Goal: Task Accomplishment & Management: Use online tool/utility

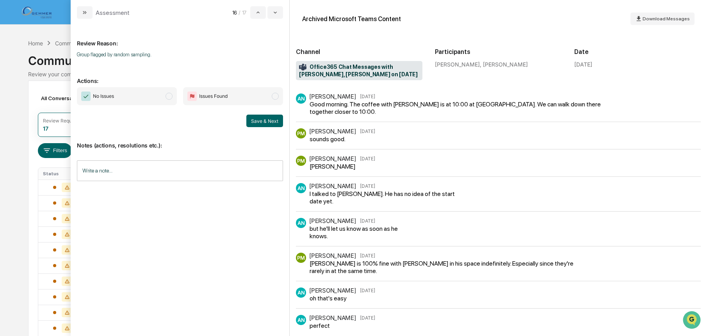
click at [166, 99] on span "No Issues" at bounding box center [127, 96] width 100 height 18
click at [268, 124] on button "Save & Next" at bounding box center [264, 120] width 37 height 13
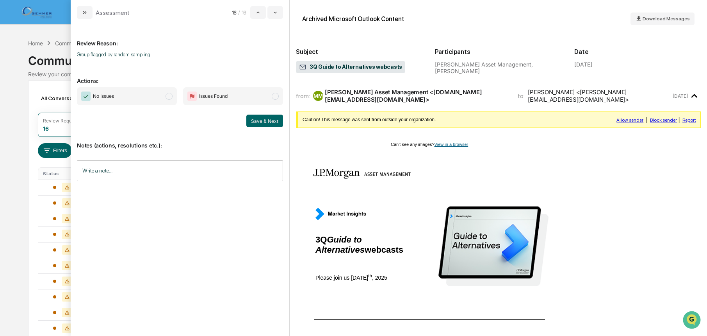
click at [166, 97] on span "modal" at bounding box center [169, 96] width 7 height 7
click at [250, 115] on button "Save & Next" at bounding box center [264, 120] width 37 height 13
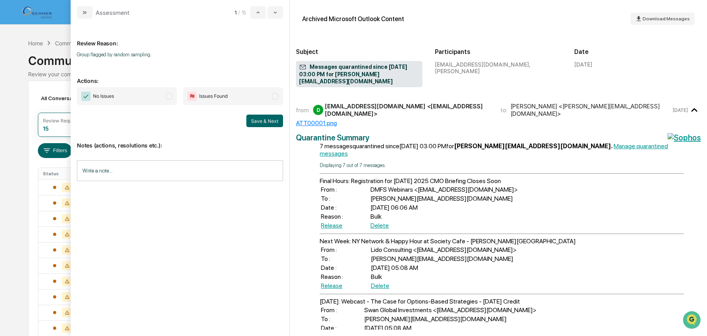
click at [171, 94] on span "modal" at bounding box center [169, 96] width 7 height 7
click at [250, 118] on button "Save & Next" at bounding box center [264, 120] width 37 height 13
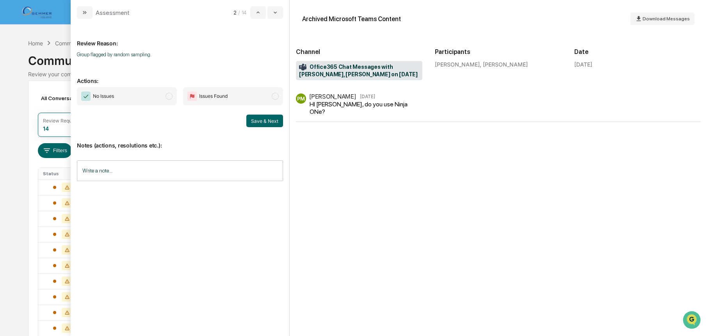
click at [167, 98] on span "modal" at bounding box center [169, 96] width 7 height 7
click at [250, 118] on button "Save & Next" at bounding box center [264, 120] width 37 height 13
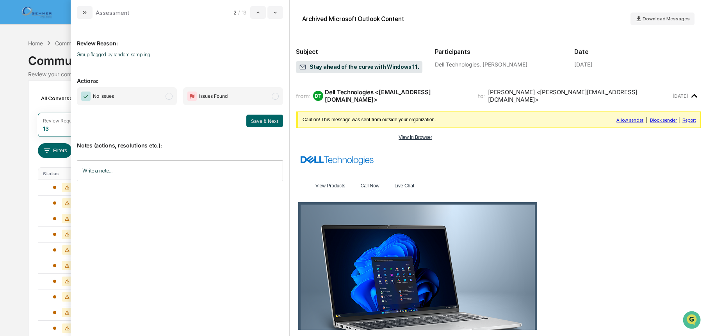
click at [166, 95] on span "modal" at bounding box center [169, 96] width 7 height 7
click at [261, 123] on button "Save & Next" at bounding box center [264, 120] width 37 height 13
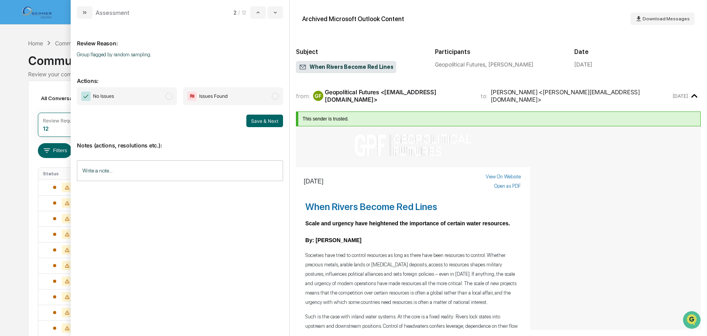
click at [169, 95] on span "modal" at bounding box center [169, 96] width 7 height 7
click at [258, 124] on button "Save & Next" at bounding box center [264, 120] width 37 height 13
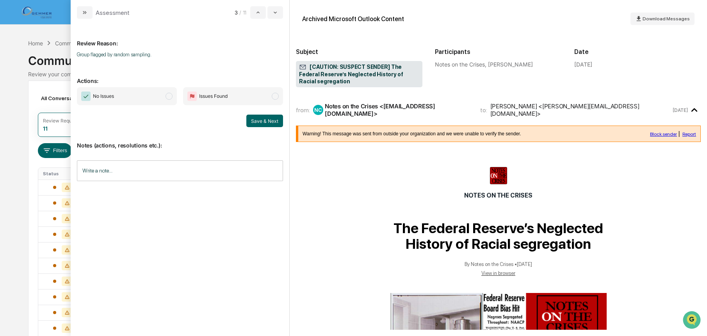
click at [170, 98] on span "modal" at bounding box center [169, 96] width 7 height 7
click at [253, 121] on button "Save & Next" at bounding box center [264, 120] width 37 height 13
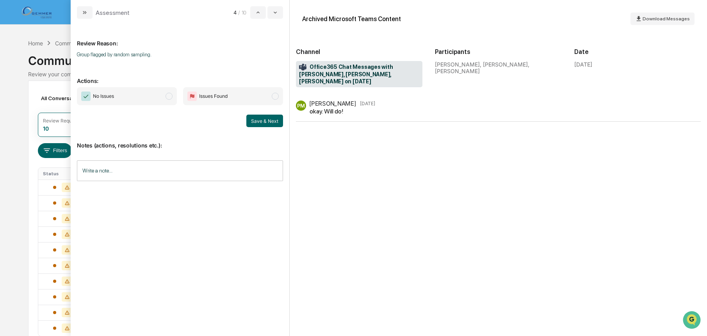
click at [169, 96] on span "modal" at bounding box center [169, 96] width 7 height 7
click at [268, 119] on button "Save & Next" at bounding box center [264, 120] width 37 height 13
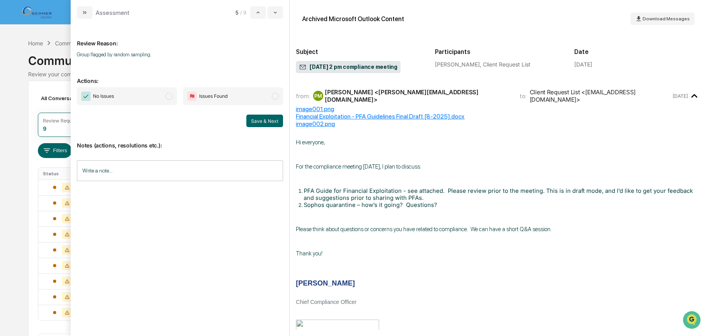
click at [170, 98] on span "modal" at bounding box center [169, 96] width 7 height 7
click at [261, 118] on button "Save & Next" at bounding box center [264, 120] width 37 height 13
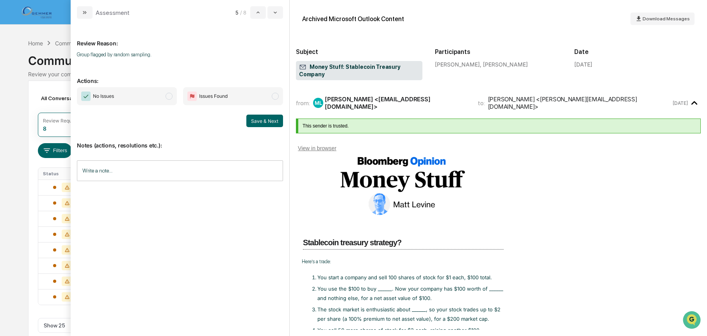
click at [169, 99] on span "modal" at bounding box center [169, 96] width 7 height 7
click at [257, 122] on button "Save & Next" at bounding box center [264, 120] width 37 height 13
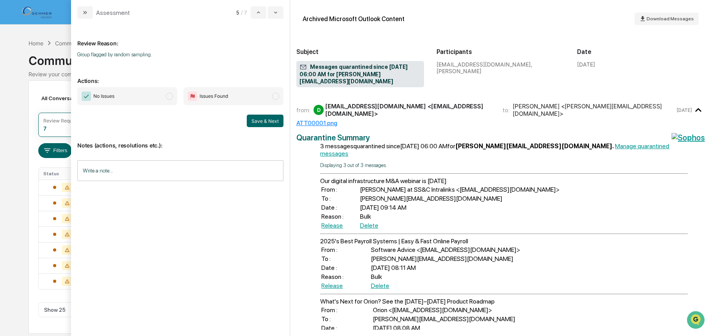
click at [170, 95] on span "modal" at bounding box center [169, 96] width 7 height 7
click at [267, 123] on button "Save & Next" at bounding box center [265, 120] width 37 height 13
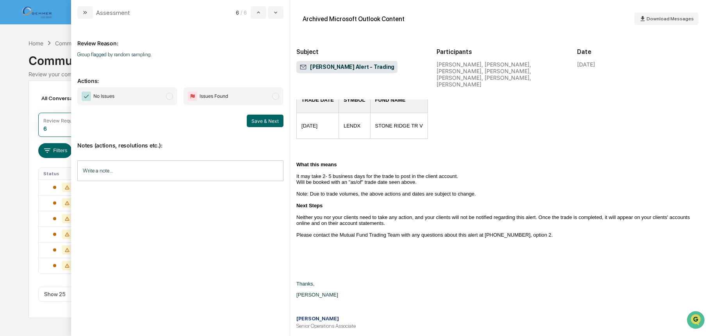
scroll to position [195, 0]
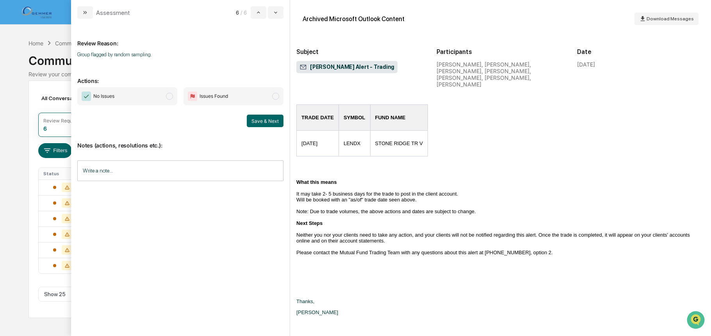
click at [167, 93] on span "No Issues" at bounding box center [127, 96] width 100 height 18
click at [273, 123] on button "Save & Next" at bounding box center [265, 120] width 37 height 13
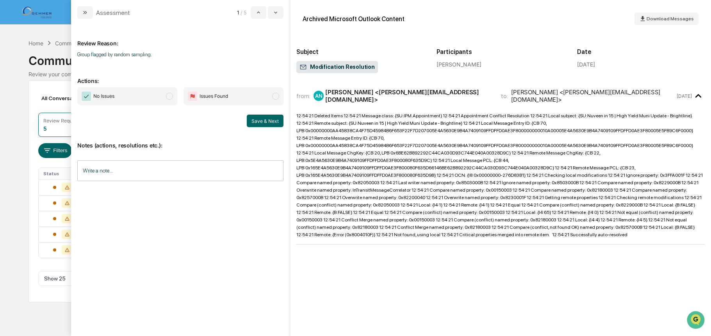
click at [168, 94] on span "modal" at bounding box center [169, 96] width 7 height 7
click at [267, 120] on button "Save & Next" at bounding box center [265, 120] width 37 height 13
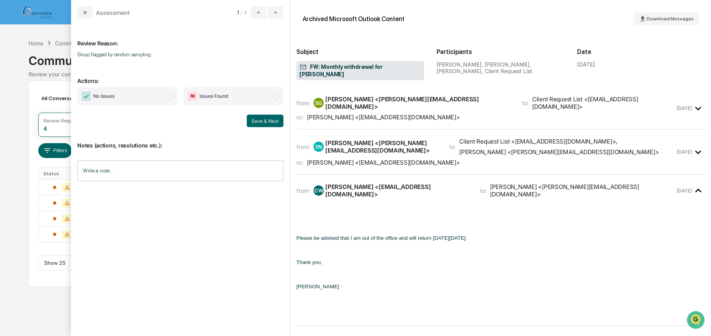
click at [368, 200] on div "﻿ ﻿ Please be advised that I am out of the office and will return [DATE][DATE].…" at bounding box center [500, 257] width 409 height 114
click at [172, 99] on span "No Issues" at bounding box center [127, 96] width 100 height 18
click at [258, 120] on button "Save & Next" at bounding box center [265, 120] width 37 height 13
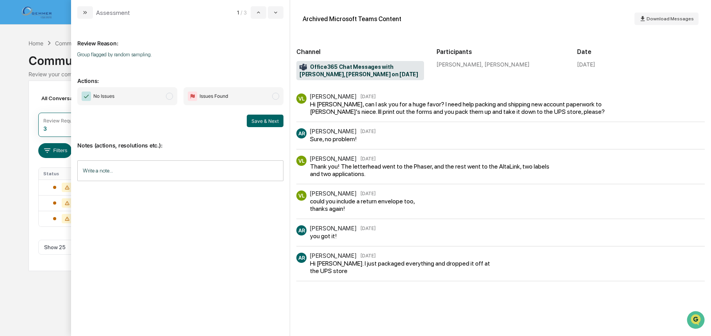
click at [170, 98] on span "modal" at bounding box center [169, 96] width 7 height 7
click at [253, 118] on button "Save & Next" at bounding box center [265, 120] width 37 height 13
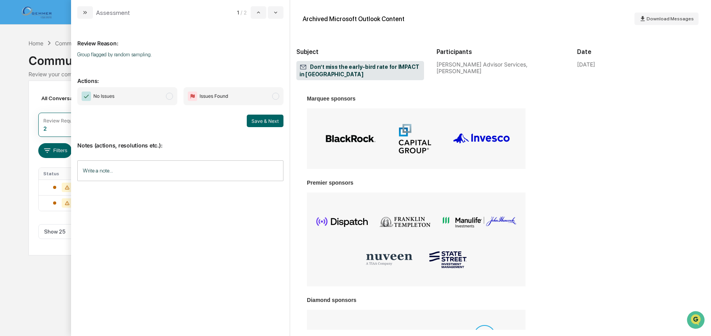
scroll to position [1250, 0]
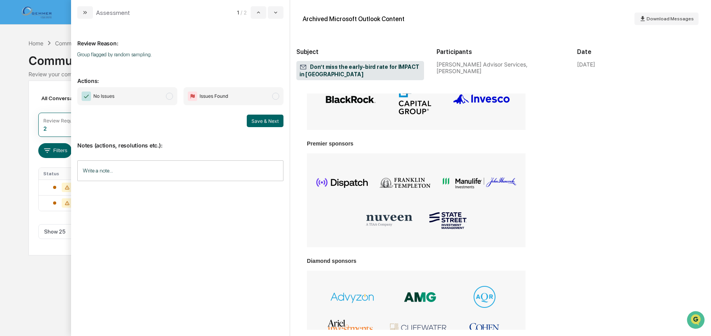
click at [169, 99] on span "modal" at bounding box center [169, 96] width 7 height 7
click at [256, 120] on button "Save & Next" at bounding box center [265, 120] width 37 height 13
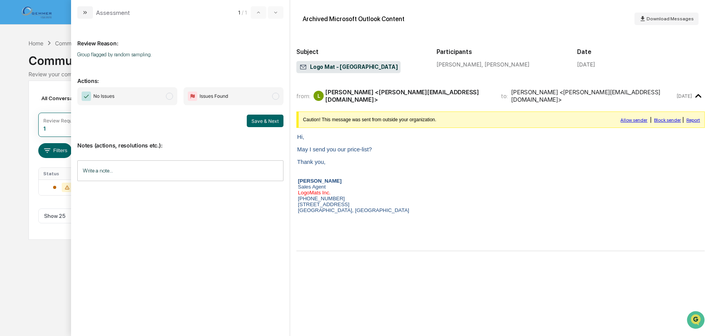
click at [171, 97] on span "modal" at bounding box center [169, 96] width 7 height 7
click at [261, 121] on button "Save & Next" at bounding box center [265, 120] width 37 height 13
